Goal: Task Accomplishment & Management: Manage account settings

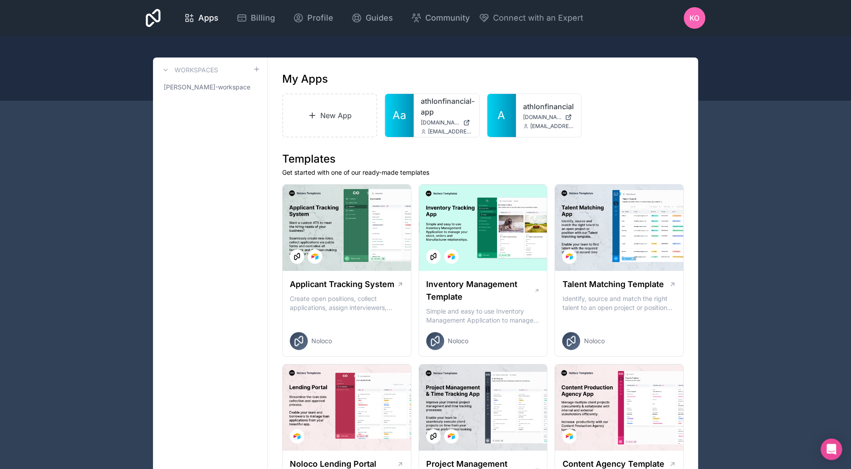
click at [235, 86] on span "[PERSON_NAME]-workspace" at bounding box center [207, 87] width 87 height 9
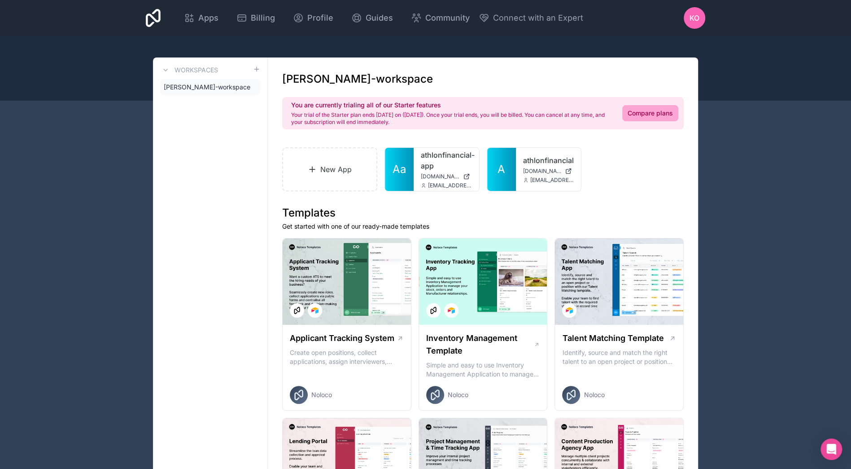
click at [0, 0] on icon at bounding box center [0, 0] width 0 height 0
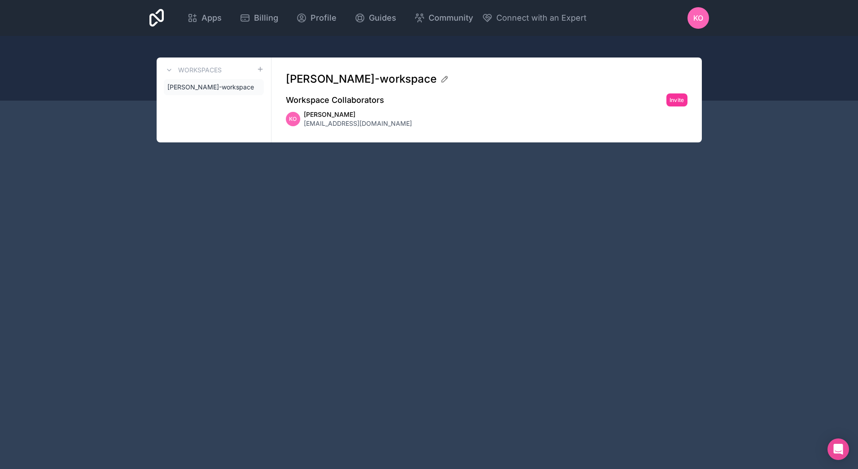
click at [0, 0] on icon at bounding box center [0, 0] width 0 height 0
click at [228, 89] on span "[PERSON_NAME]-workspace" at bounding box center [210, 87] width 87 height 9
click at [209, 24] on link "Apps" at bounding box center [204, 18] width 49 height 20
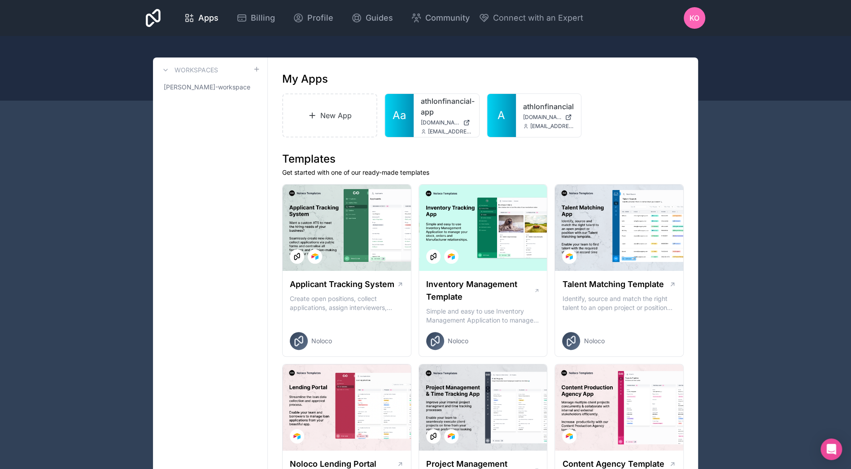
click at [0, 0] on div at bounding box center [0, 0] width 0 height 0
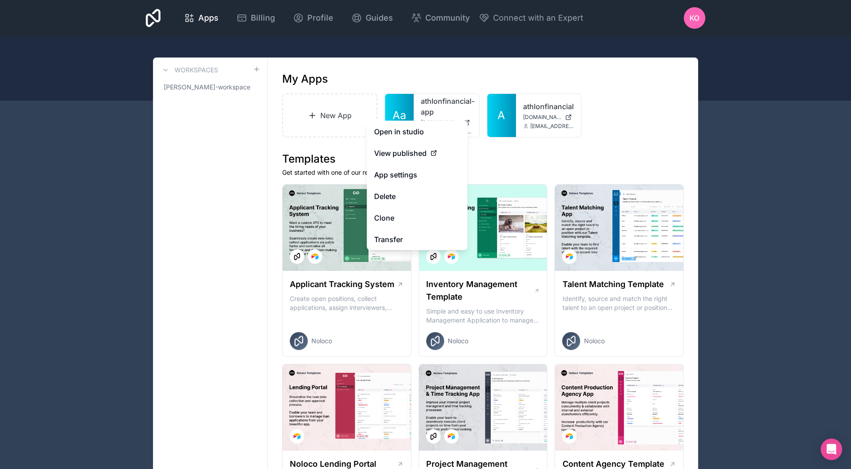
click at [423, 175] on link "App settings" at bounding box center [417, 175] width 101 height 22
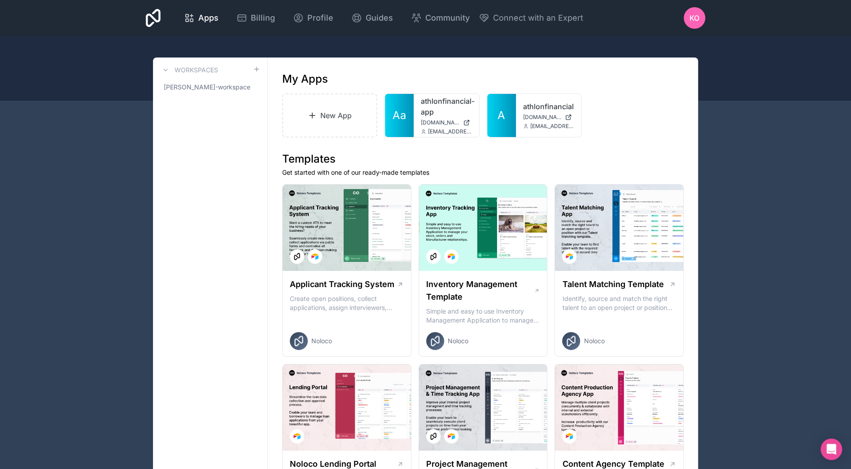
click at [0, 0] on icon at bounding box center [0, 0] width 0 height 0
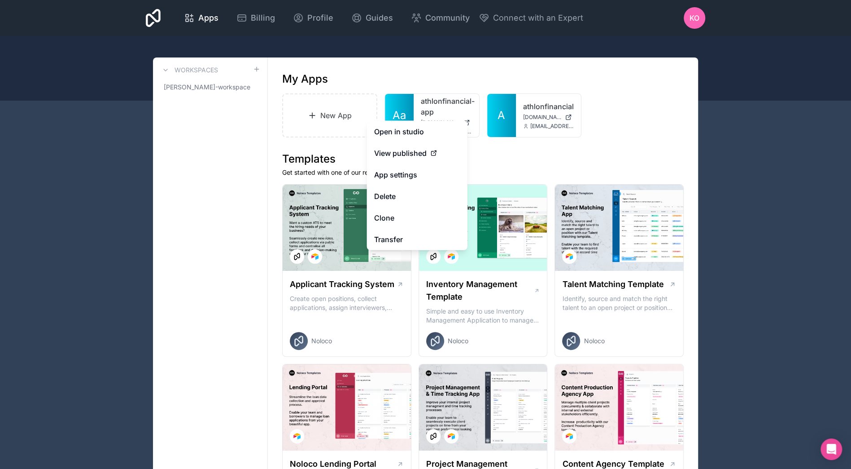
click at [393, 192] on button "Delete" at bounding box center [417, 196] width 101 height 22
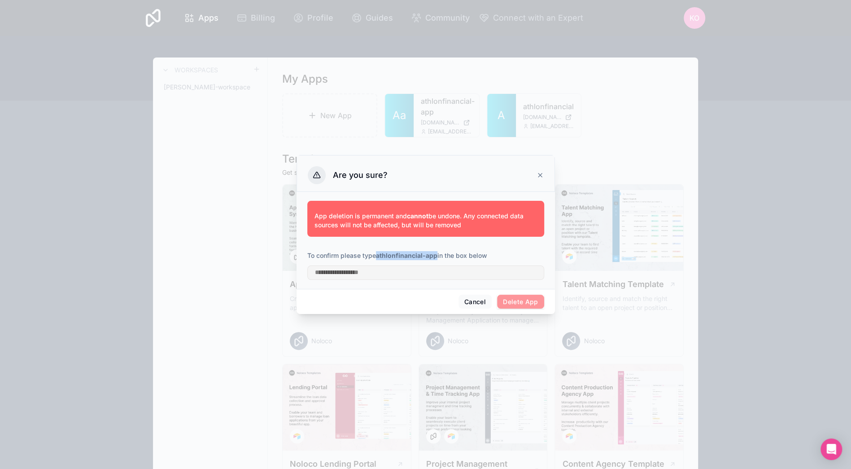
drag, startPoint x: 378, startPoint y: 256, endPoint x: 437, endPoint y: 259, distance: 58.9
click at [437, 259] on strong "athlonfinancial-app" at bounding box center [406, 255] width 61 height 8
drag, startPoint x: 437, startPoint y: 259, endPoint x: 418, endPoint y: 254, distance: 19.1
copy strong "athlonfinancial-app"
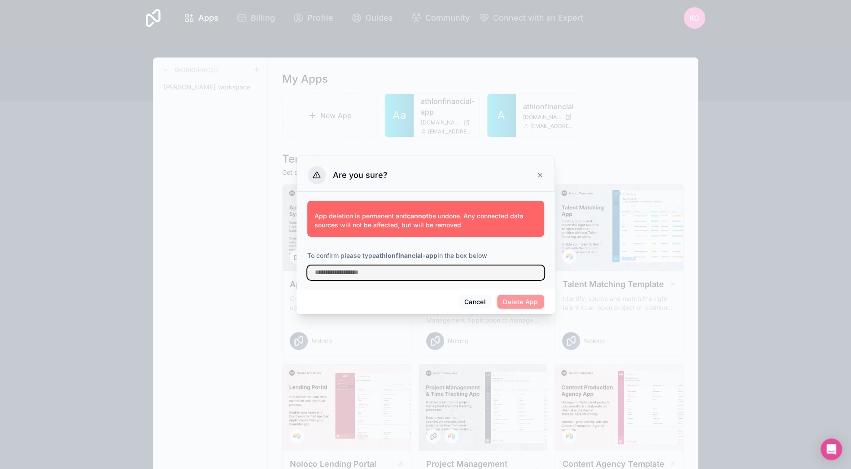
click at [427, 272] on input "text" at bounding box center [425, 272] width 237 height 14
paste input "**********"
type input "**********"
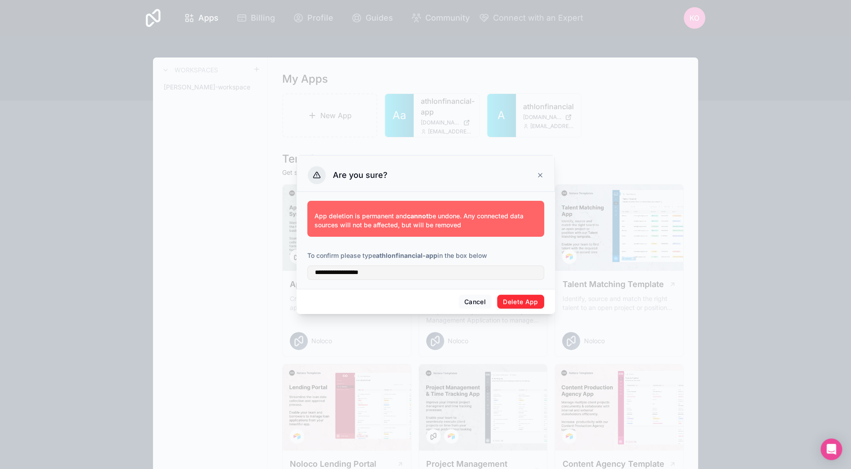
click at [535, 304] on button "Delete App" at bounding box center [520, 301] width 47 height 14
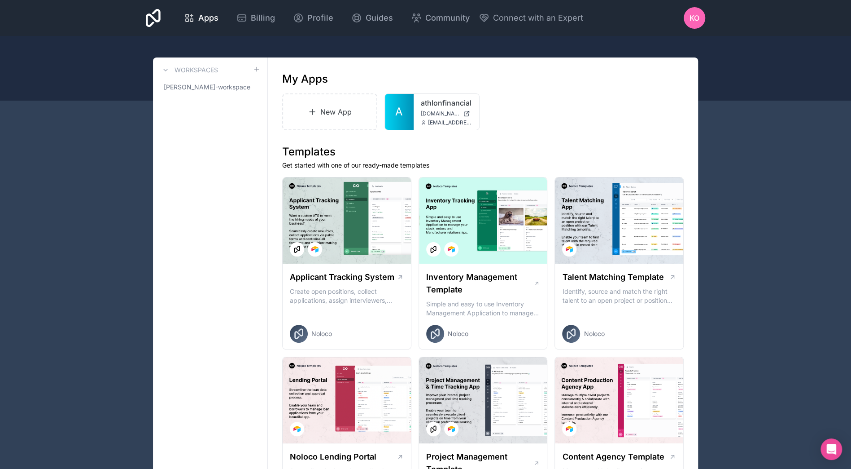
click at [0, 0] on icon at bounding box center [0, 0] width 0 height 0
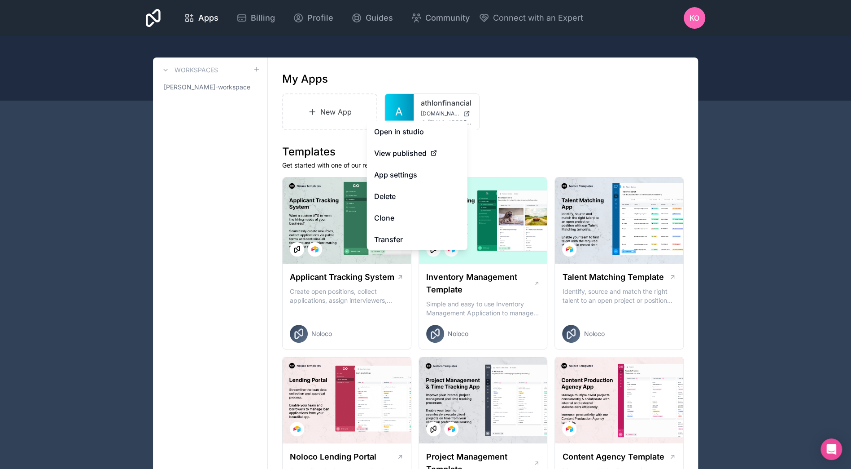
click at [383, 199] on button "Delete" at bounding box center [417, 196] width 101 height 22
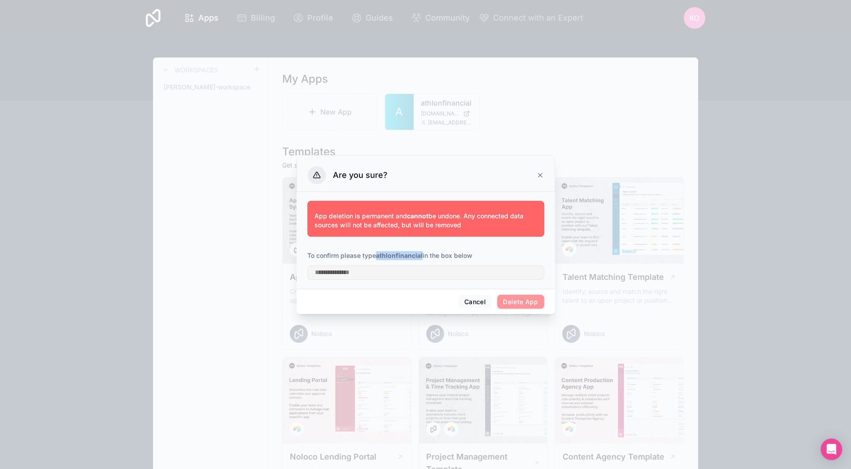
drag, startPoint x: 378, startPoint y: 255, endPoint x: 423, endPoint y: 253, distance: 44.5
click at [423, 253] on strong "athlonfinancial" at bounding box center [399, 255] width 47 height 8
drag, startPoint x: 423, startPoint y: 253, endPoint x: 413, endPoint y: 256, distance: 10.2
copy strong "athlonfinancial"
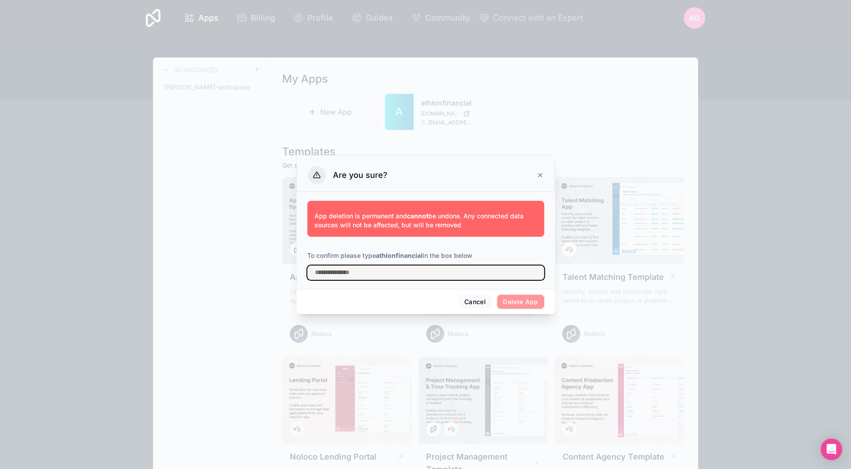
click at [405, 272] on input "text" at bounding box center [425, 272] width 237 height 14
paste input "**********"
type input "**********"
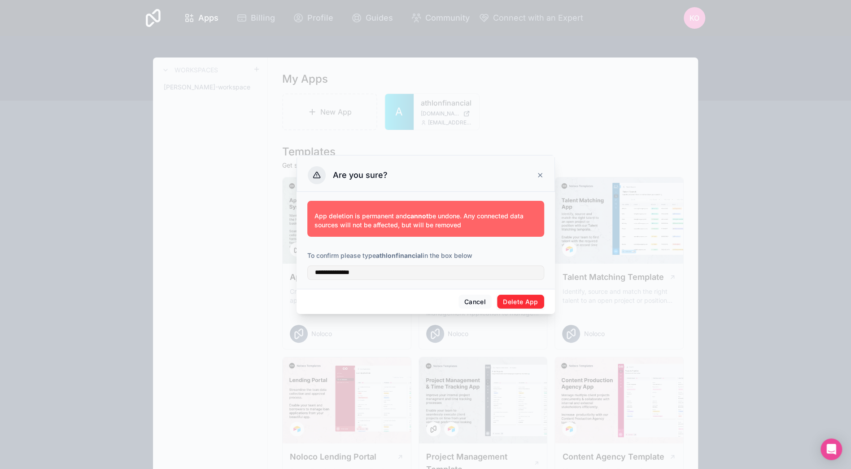
click at [521, 296] on button "Delete App" at bounding box center [520, 301] width 47 height 14
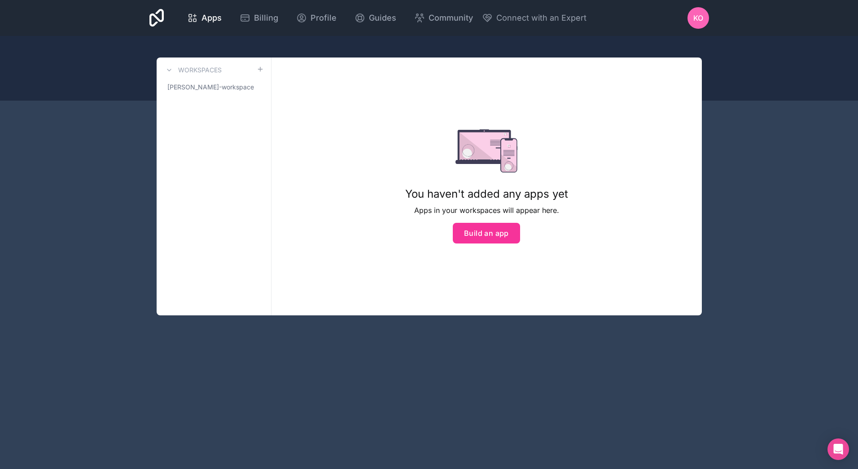
click at [701, 20] on span "KO" at bounding box center [698, 18] width 10 height 11
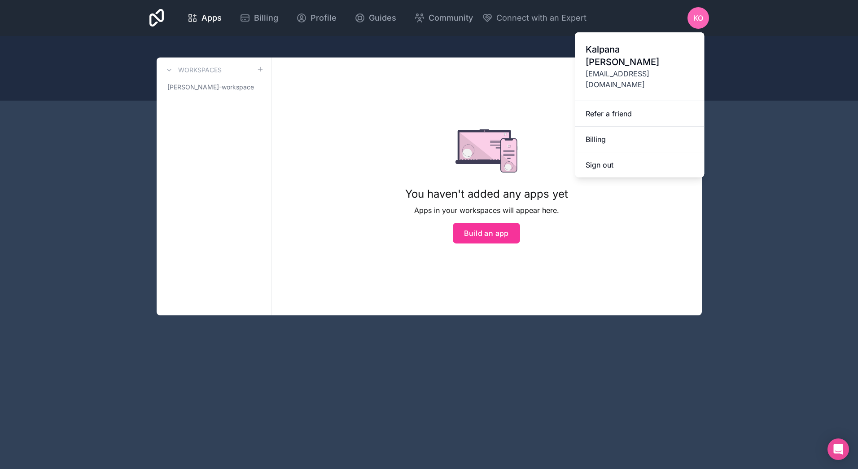
click at [619, 152] on button "Sign out" at bounding box center [639, 164] width 129 height 25
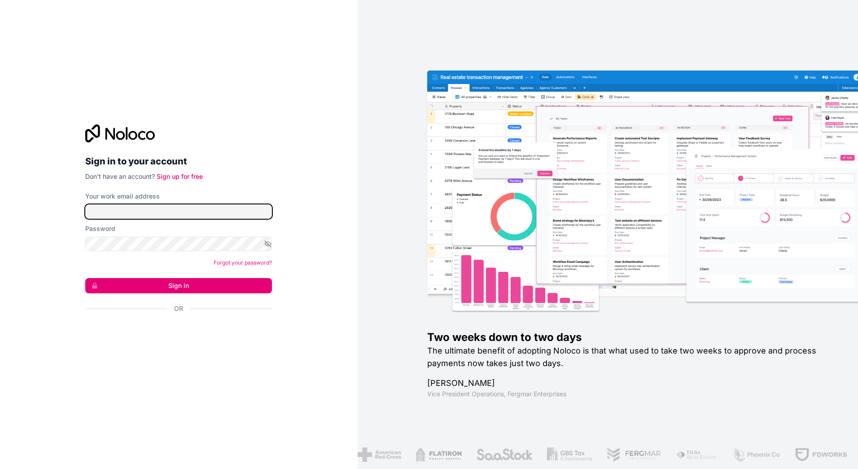
type input "**********"
